Goal: Task Accomplishment & Management: Manage account settings

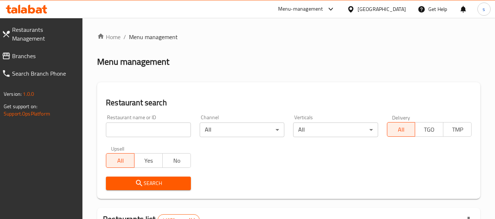
click at [364, 15] on div "United Arab Emirates" at bounding box center [376, 9] width 71 height 18
click at [355, 10] on div at bounding box center [352, 9] width 11 height 8
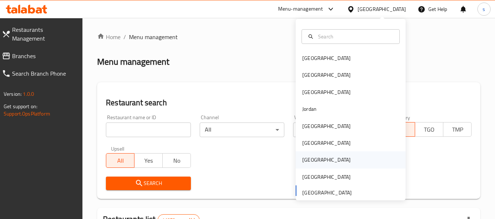
click at [311, 160] on div "[GEOGRAPHIC_DATA]" at bounding box center [326, 160] width 60 height 17
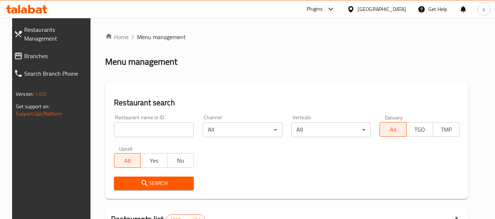
click at [36, 52] on span "Branches" at bounding box center [56, 56] width 65 height 9
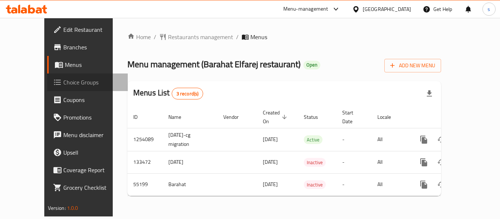
click at [63, 81] on span "Choice Groups" at bounding box center [92, 82] width 59 height 9
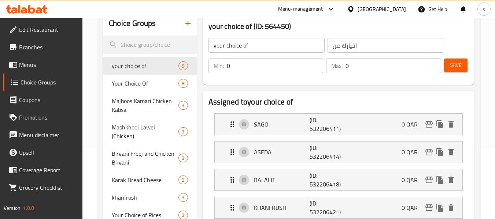
scroll to position [73, 0]
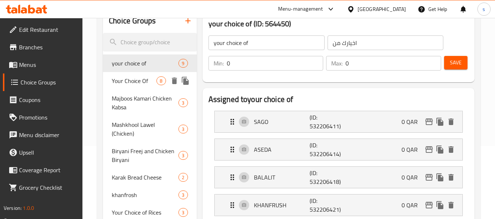
click at [153, 81] on span "Your Choice Of" at bounding box center [134, 81] width 45 height 9
type input "Your Choice Of"
type input "1"
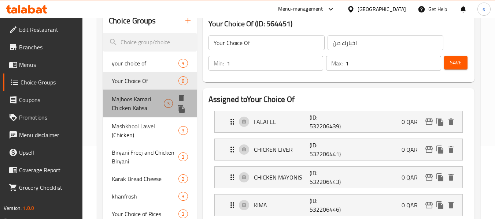
click at [143, 103] on span "Majboos Kamari Chicken Kabsa" at bounding box center [138, 104] width 52 height 18
type input "Majboos Kamari Chicken Kabsa"
type input "مجبوس كماري كبسة دجاج"
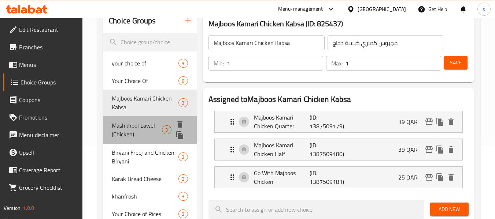
click at [144, 131] on span "Mashkhool Lawel (Chicken)" at bounding box center [137, 130] width 50 height 18
type input "Mashkhool Lawel (Chicken)"
type input "مشخول لاول (دجاج)"
type input "0"
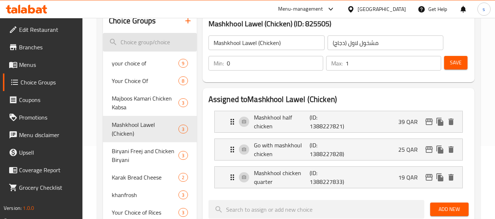
click at [139, 46] on input "search" at bounding box center [149, 42] width 93 height 19
paste input "Mini sandwich"
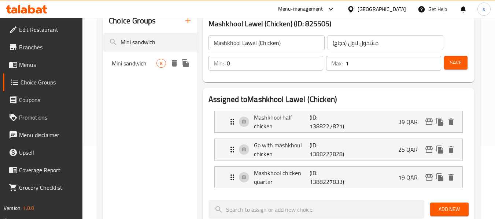
type input "Mini sandwich"
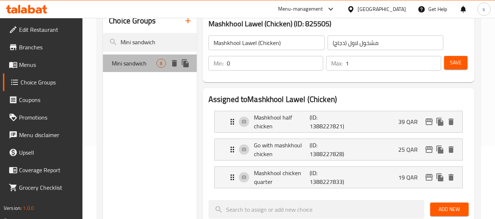
click at [138, 64] on span "Mini sandwich" at bounding box center [134, 63] width 45 height 9
type input "Mini sandwich"
type input "سندويتشات صغيرة"
type input "1"
type input "2"
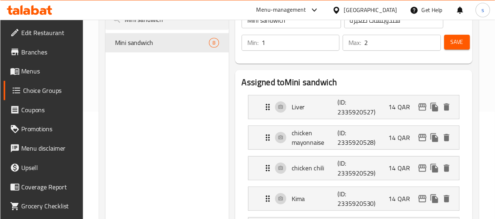
scroll to position [98, 0]
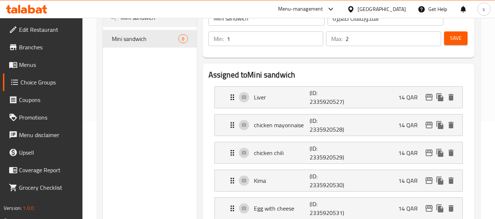
click at [32, 48] on span "Branches" at bounding box center [48, 47] width 58 height 9
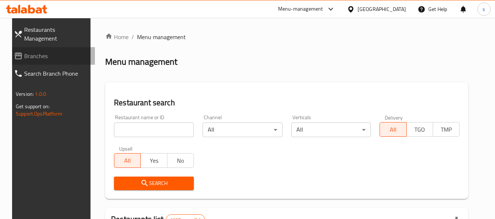
click at [27, 52] on span "Branches" at bounding box center [56, 56] width 65 height 9
